Goal: Task Accomplishment & Management: Use online tool/utility

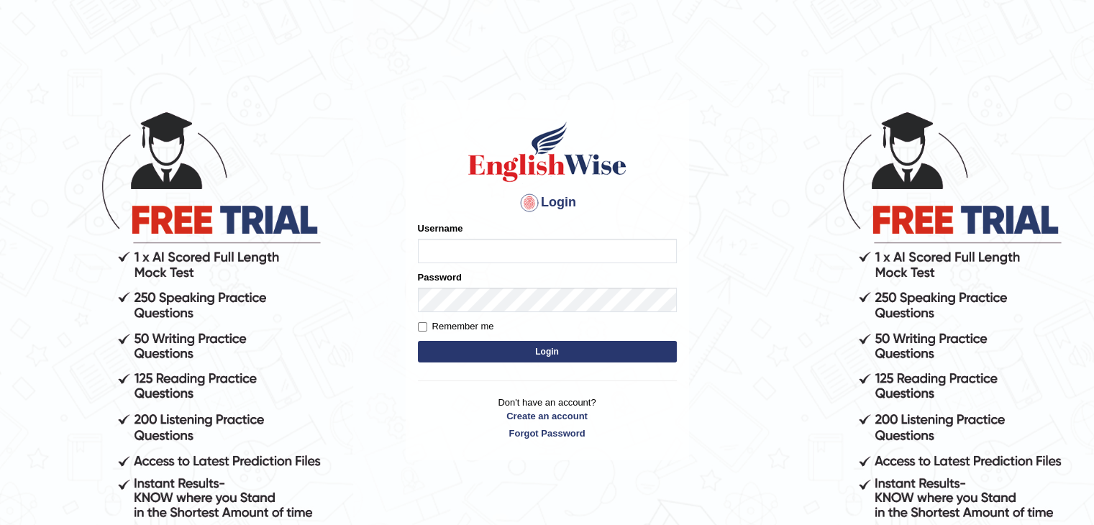
type input "Mannkang"
click at [490, 352] on button "Login" at bounding box center [547, 352] width 259 height 22
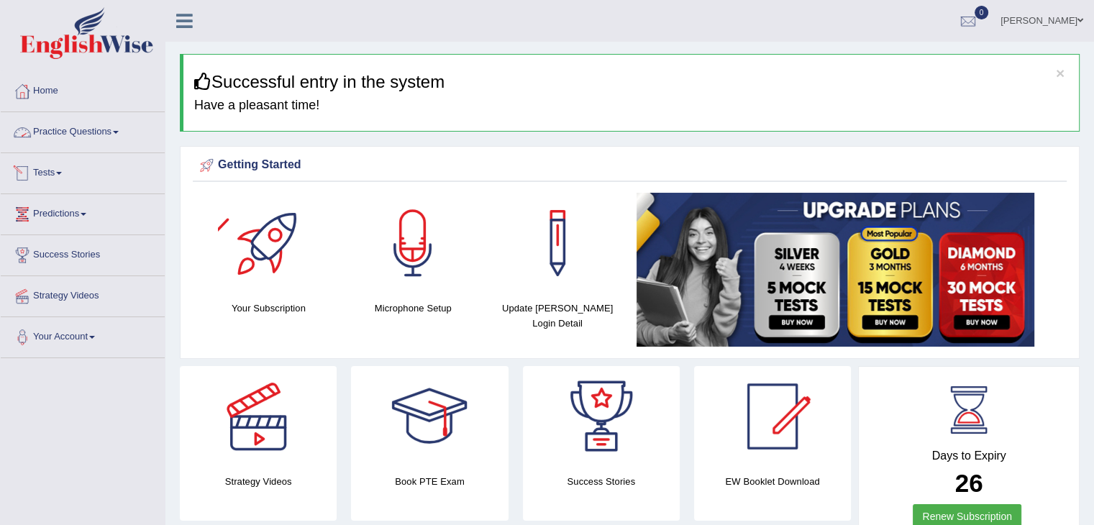
click at [66, 133] on link "Practice Questions" at bounding box center [83, 130] width 164 height 36
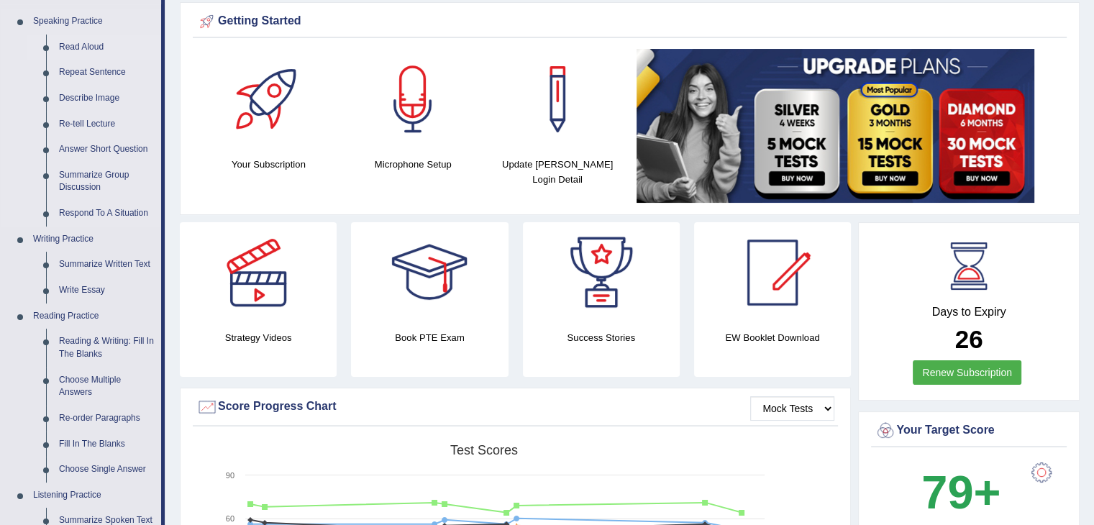
scroll to position [72, 0]
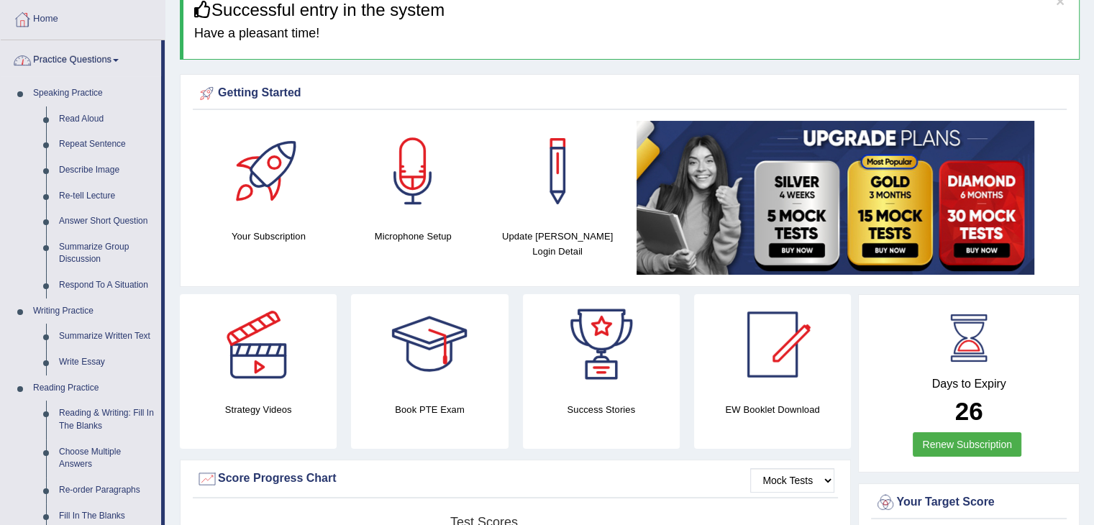
click at [66, 55] on link "Practice Questions" at bounding box center [81, 58] width 160 height 36
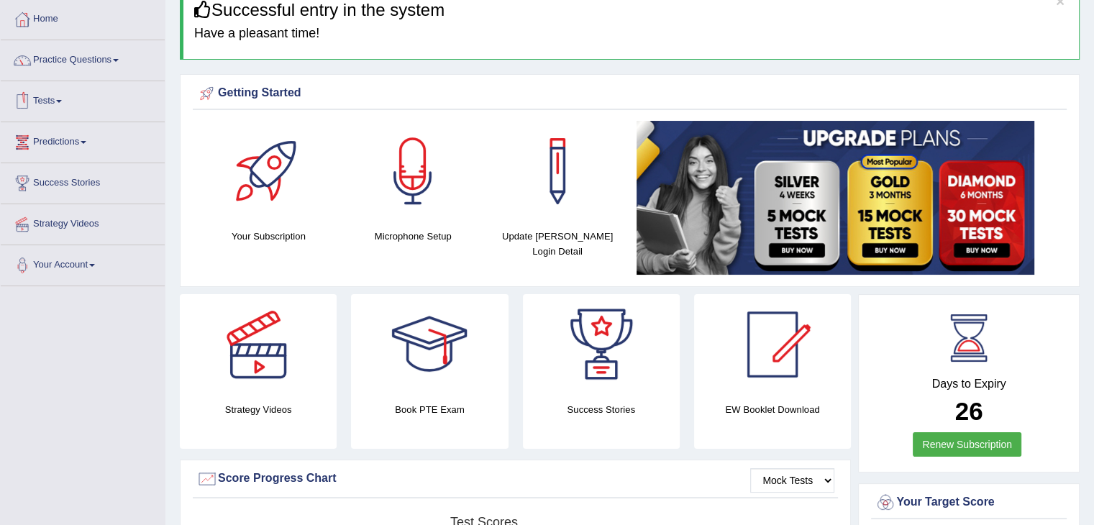
click at [45, 104] on link "Tests" at bounding box center [83, 99] width 164 height 36
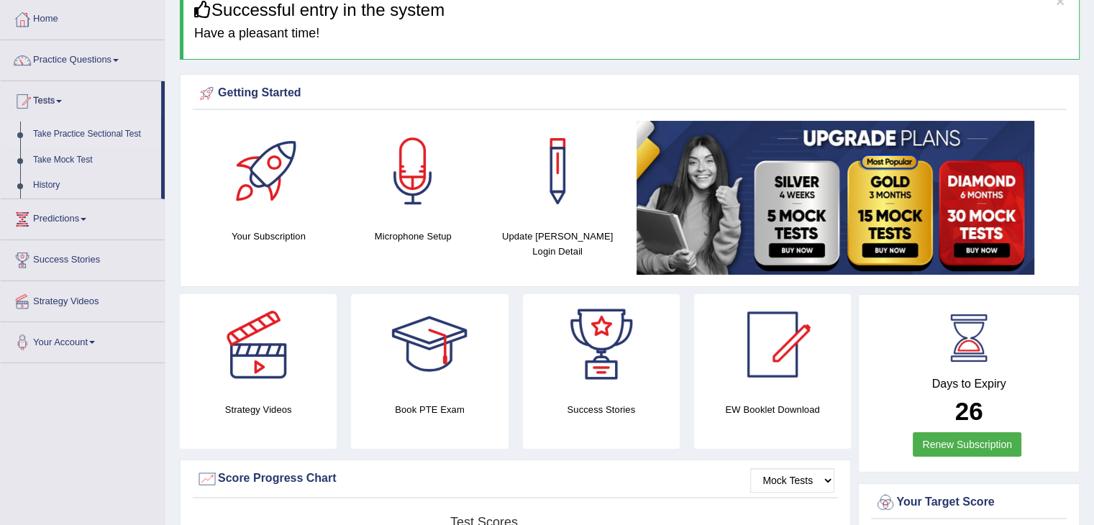
click at [59, 133] on link "Take Practice Sectional Test" at bounding box center [94, 135] width 134 height 26
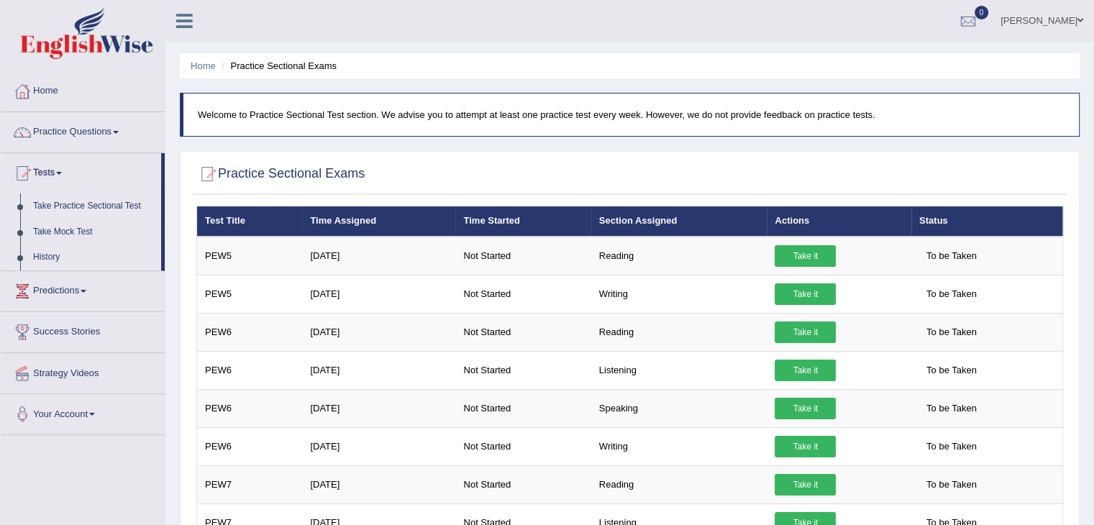
click at [37, 259] on link "History" at bounding box center [94, 258] width 134 height 26
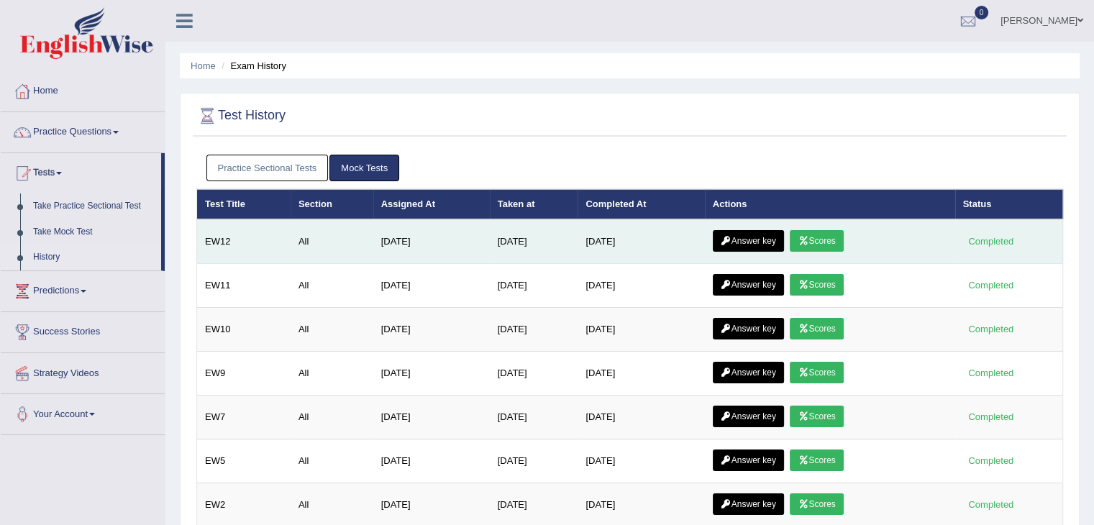
click at [839, 239] on link "Scores" at bounding box center [816, 241] width 53 height 22
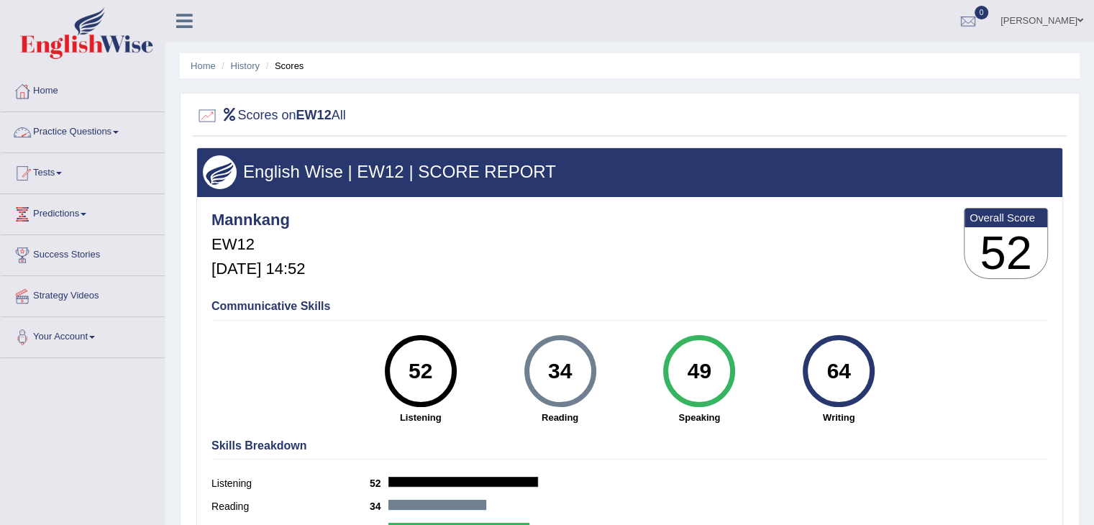
click at [104, 134] on link "Practice Questions" at bounding box center [83, 130] width 164 height 36
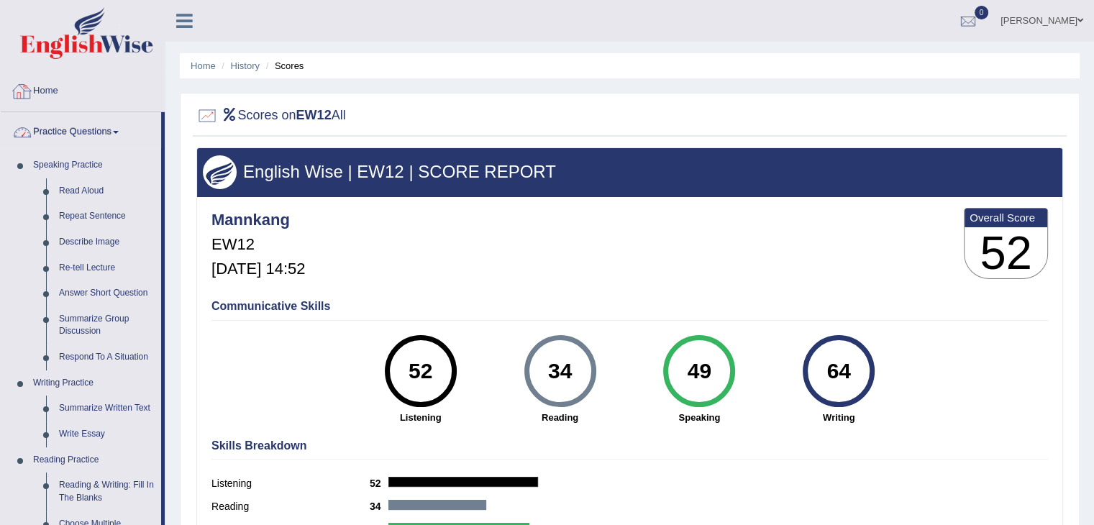
click at [119, 93] on link "Home" at bounding box center [83, 89] width 164 height 36
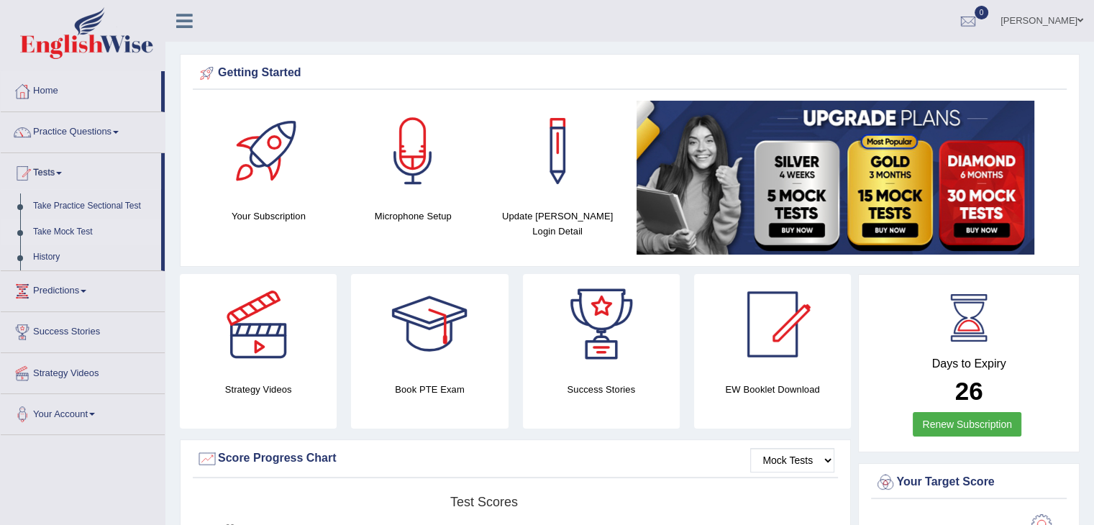
click at [60, 227] on link "Take Mock Test" at bounding box center [94, 232] width 134 height 26
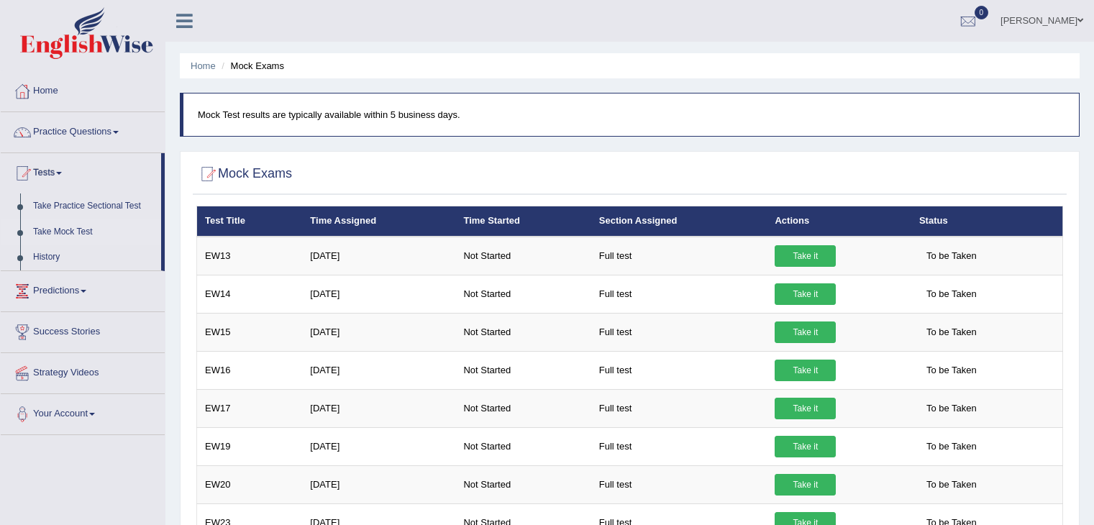
click at [814, 255] on link "Take it" at bounding box center [805, 256] width 61 height 22
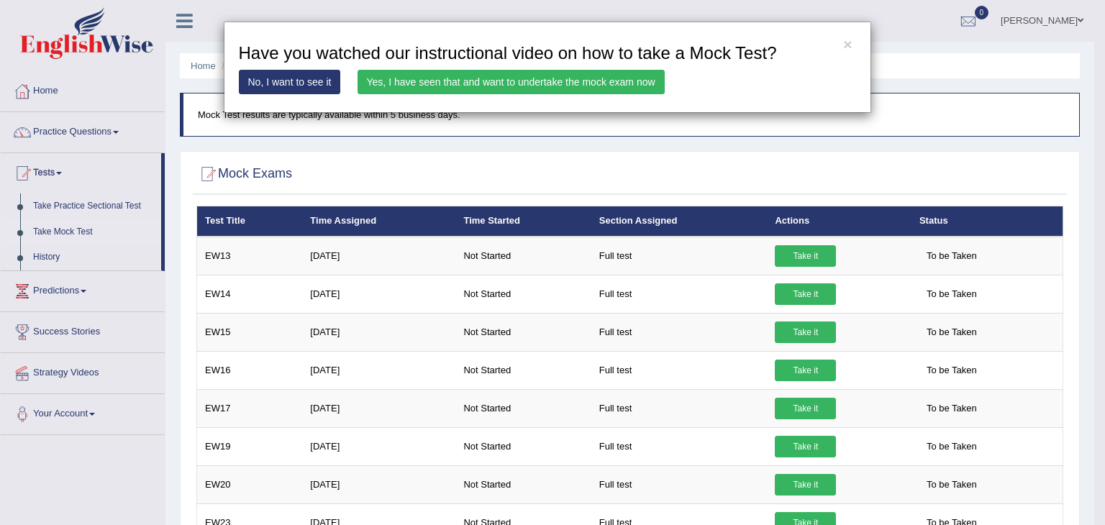
click at [450, 79] on link "Yes, I have seen that and want to undertake the mock exam now" at bounding box center [510, 82] width 307 height 24
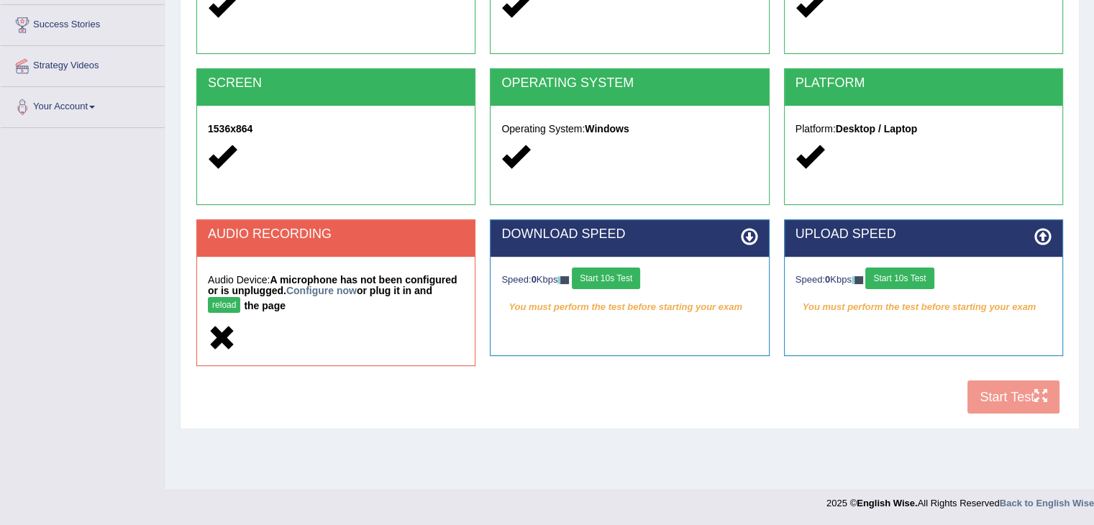
scroll to position [230, 0]
click at [589, 278] on button "Start 10s Test" at bounding box center [606, 279] width 68 height 22
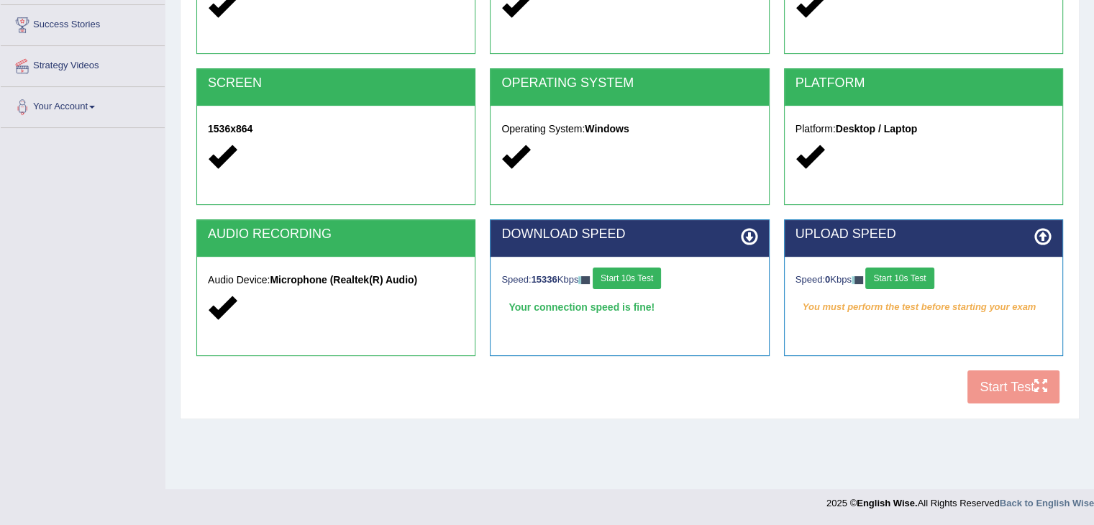
click at [926, 278] on button "Start 10s Test" at bounding box center [899, 279] width 68 height 22
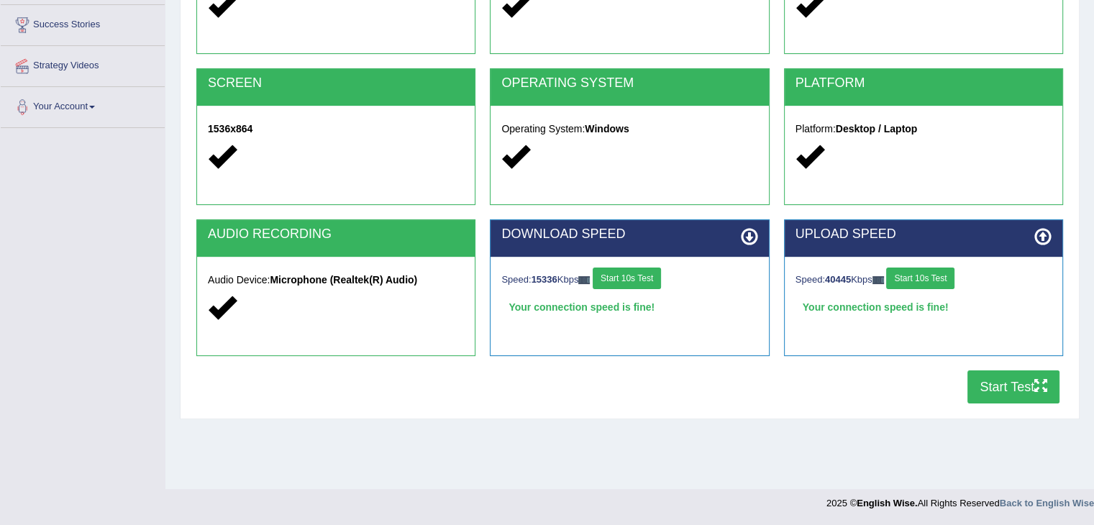
click at [1007, 389] on button "Start Test" at bounding box center [1013, 386] width 92 height 33
